Goal: Information Seeking & Learning: Compare options

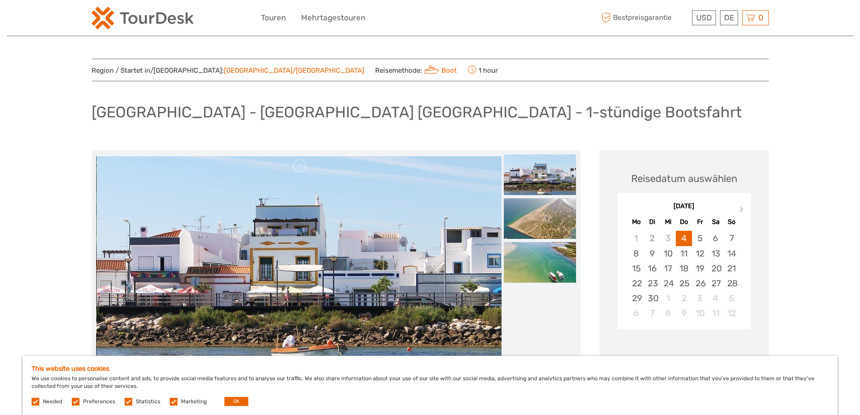
click at [307, 251] on img at bounding box center [298, 262] width 405 height 213
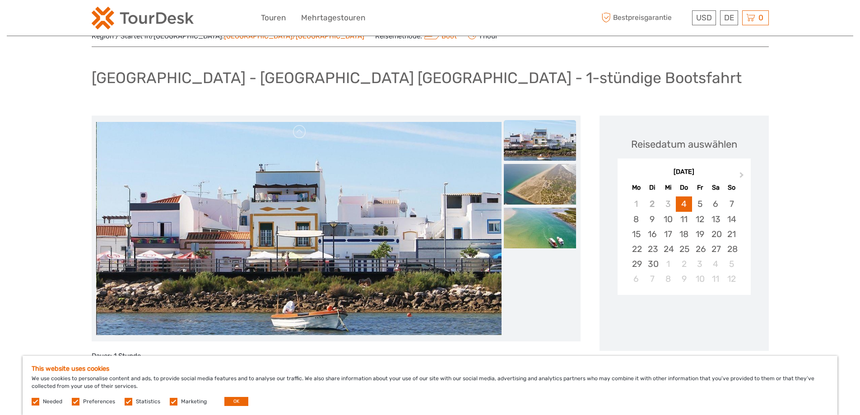
scroll to position [135, 0]
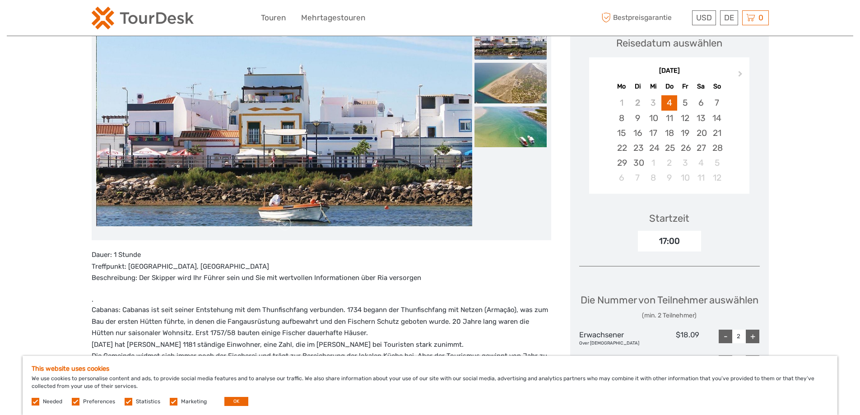
click at [305, 167] on img at bounding box center [284, 127] width 376 height 198
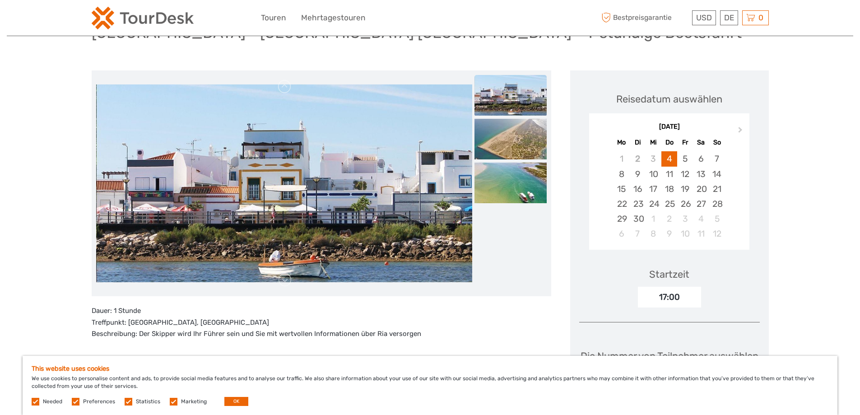
scroll to position [90, 0]
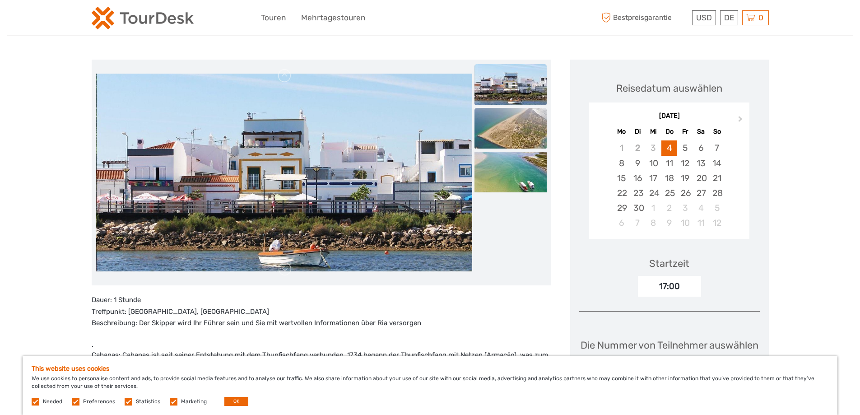
click at [509, 135] on img at bounding box center [511, 128] width 72 height 41
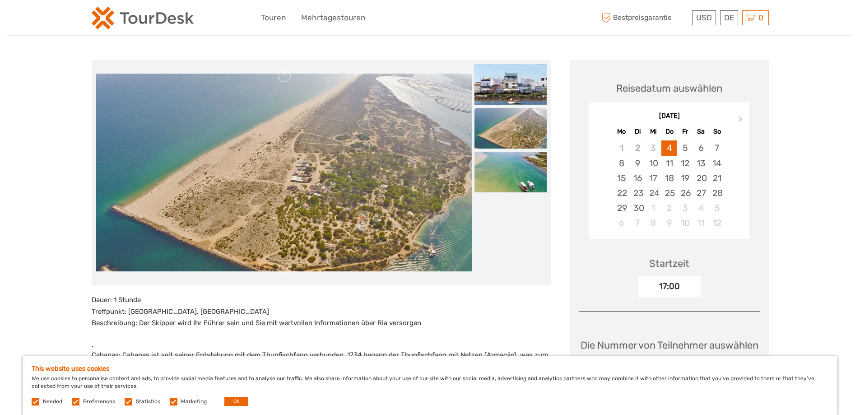
click at [368, 177] on img at bounding box center [284, 173] width 376 height 198
click at [508, 173] on img at bounding box center [511, 172] width 72 height 41
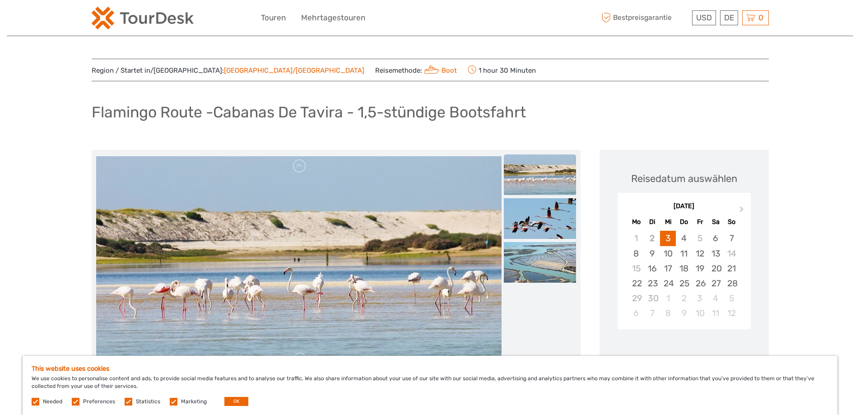
click at [314, 246] on img at bounding box center [298, 262] width 405 height 213
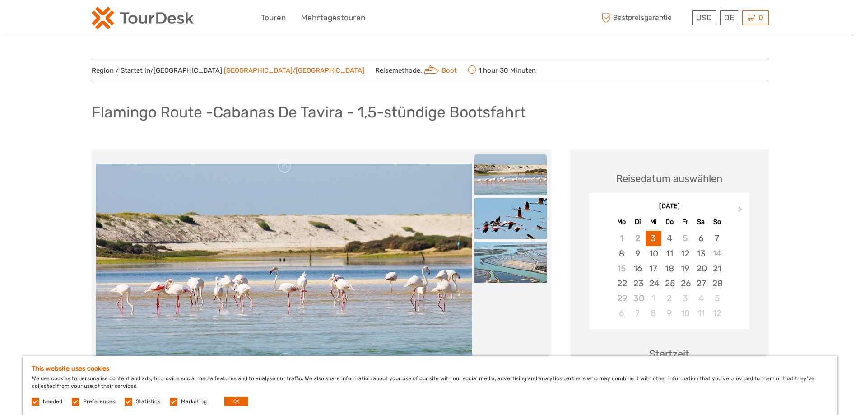
click at [314, 246] on img at bounding box center [284, 263] width 376 height 198
click at [512, 220] on img at bounding box center [511, 218] width 72 height 41
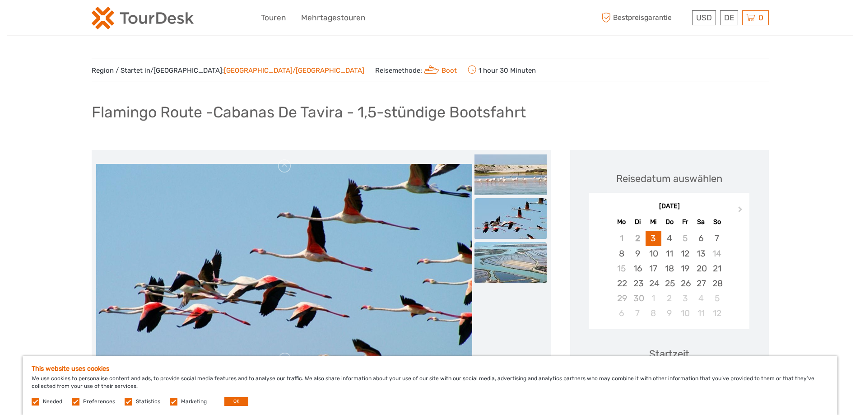
click at [522, 265] on img at bounding box center [511, 262] width 72 height 41
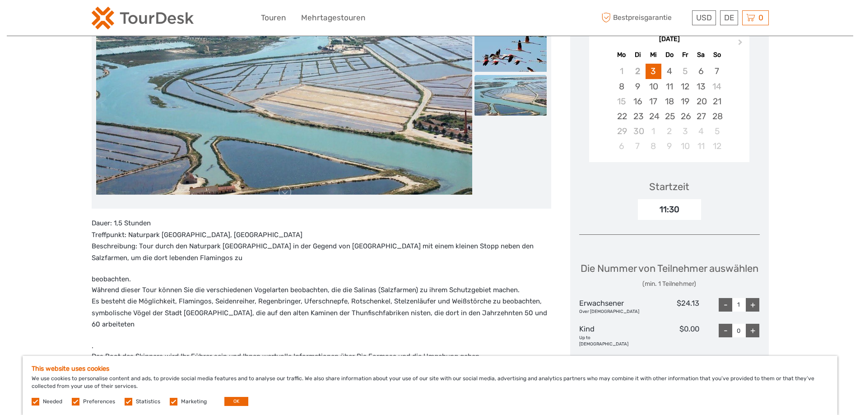
scroll to position [181, 0]
